Goal: Transaction & Acquisition: Purchase product/service

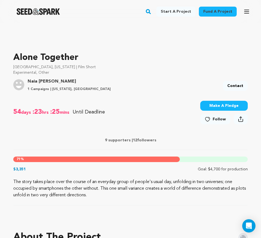
scroll to position [143, 0]
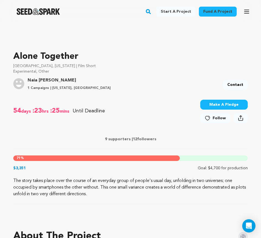
click at [213, 106] on button "Make A Pledge" at bounding box center [223, 105] width 47 height 10
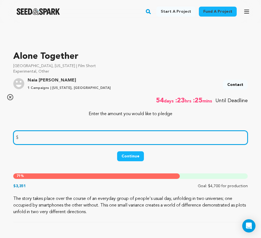
click at [135, 138] on input "number" at bounding box center [130, 138] width 234 height 14
type input "470"
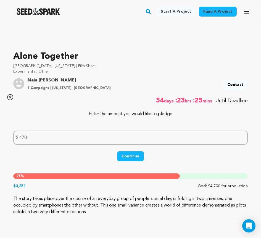
click at [131, 157] on button "Continue" at bounding box center [130, 156] width 27 height 10
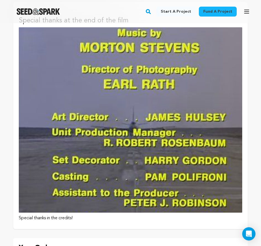
scroll to position [544, 0]
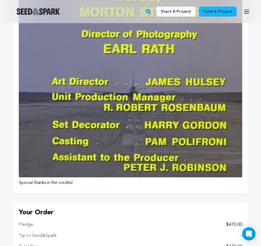
click at [85, 180] on p "Special thanks in the credits!" at bounding box center [130, 183] width 223 height 7
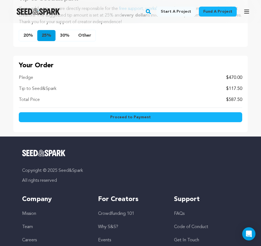
scroll to position [514, 0]
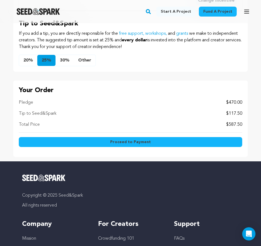
click at [79, 58] on button "Other" at bounding box center [85, 60] width 22 height 11
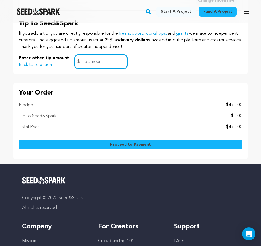
click at [95, 55] on input "text" at bounding box center [101, 62] width 53 height 14
type input "0"
click at [129, 149] on div "Proceed to Payment" at bounding box center [130, 145] width 223 height 17
click at [129, 146] on span "Proceed to Payment" at bounding box center [130, 145] width 41 height 6
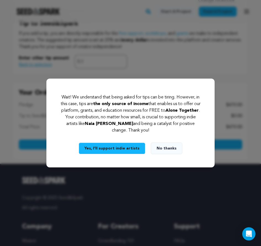
click at [157, 148] on button "No thanks" at bounding box center [166, 149] width 31 height 12
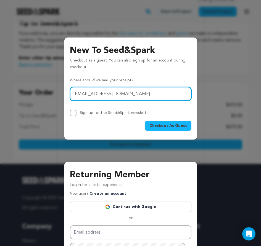
click at [77, 94] on input "m.vovard@outlook.com" at bounding box center [130, 94] width 121 height 14
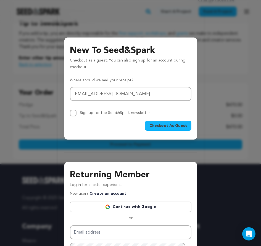
click at [162, 127] on span "Checkout As Guest" at bounding box center [168, 126] width 38 height 6
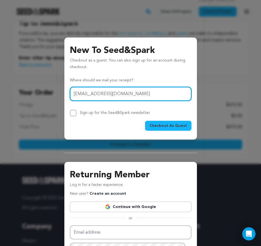
drag, startPoint x: 88, startPoint y: 93, endPoint x: 79, endPoint y: 92, distance: 8.6
click at [79, 92] on input "marine.vovard@outlook.com" at bounding box center [130, 94] width 121 height 14
click at [109, 94] on input "mavovard@outlook.com" at bounding box center [130, 94] width 121 height 14
drag, startPoint x: 93, startPoint y: 94, endPoint x: 53, endPoint y: 93, distance: 39.7
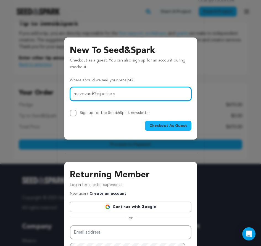
click at [54, 93] on div "New To Seed&Spark Checkout as a guest. You can also sign up for an account duri…" at bounding box center [130, 156] width 261 height 313
click at [101, 94] on input "f.vovard@pipeline.s" at bounding box center [130, 94] width 121 height 14
type input "f.vovard@groupe-agon.com"
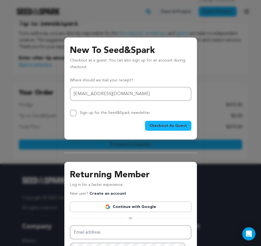
click at [156, 126] on span "Checkout As Guest" at bounding box center [168, 126] width 38 height 6
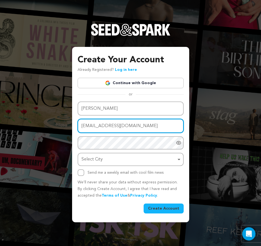
drag, startPoint x: 96, startPoint y: 126, endPoint x: 86, endPoint y: 126, distance: 9.4
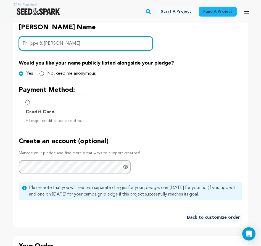
scroll to position [237, 0]
type input "Philippe & Florence"
click at [60, 111] on span "Credit Card" at bounding box center [56, 112] width 60 height 8
radio input "true"
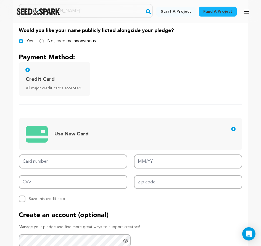
scroll to position [276, 0]
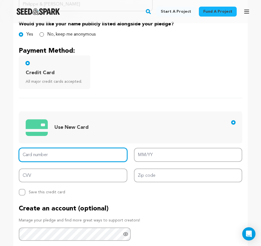
click at [86, 160] on input "Card number" at bounding box center [73, 155] width 108 height 14
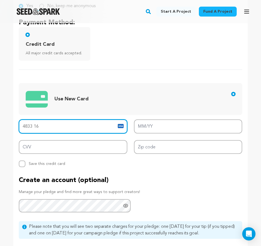
scroll to position [312, 0]
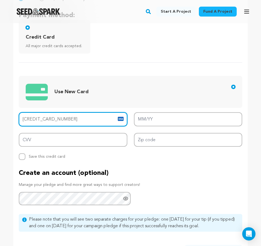
type input "4833 1603 0569 3324"
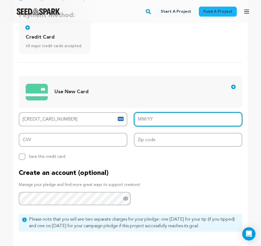
click at [163, 121] on input "MM/YY" at bounding box center [188, 119] width 108 height 14
type input "03/30"
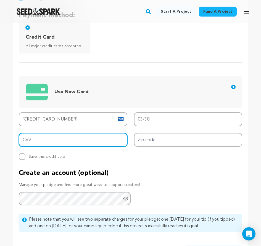
click at [91, 140] on input "CVV" at bounding box center [73, 140] width 108 height 14
type input "891"
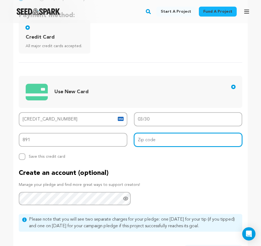
click at [185, 139] on input "Zip code" at bounding box center [188, 140] width 108 height 14
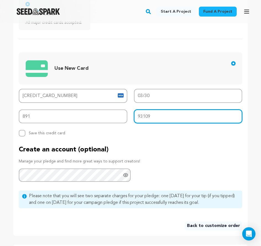
scroll to position [372, 0]
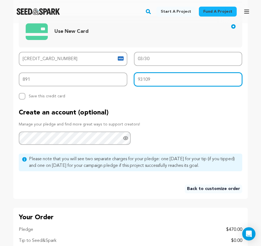
type input "93109"
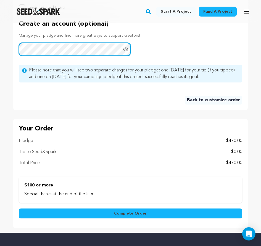
scroll to position [485, 0]
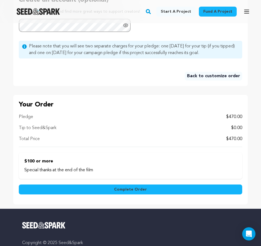
click at [89, 188] on button "Complete Order" at bounding box center [130, 190] width 223 height 10
